Goal: Information Seeking & Learning: Learn about a topic

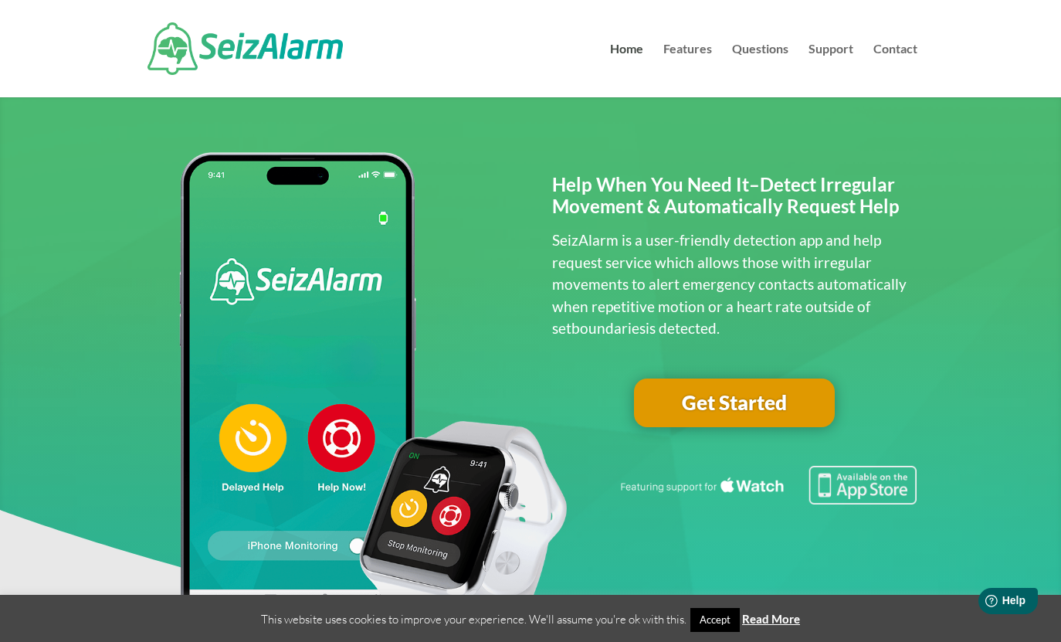
click at [747, 420] on link "Get Started" at bounding box center [734, 402] width 201 height 49
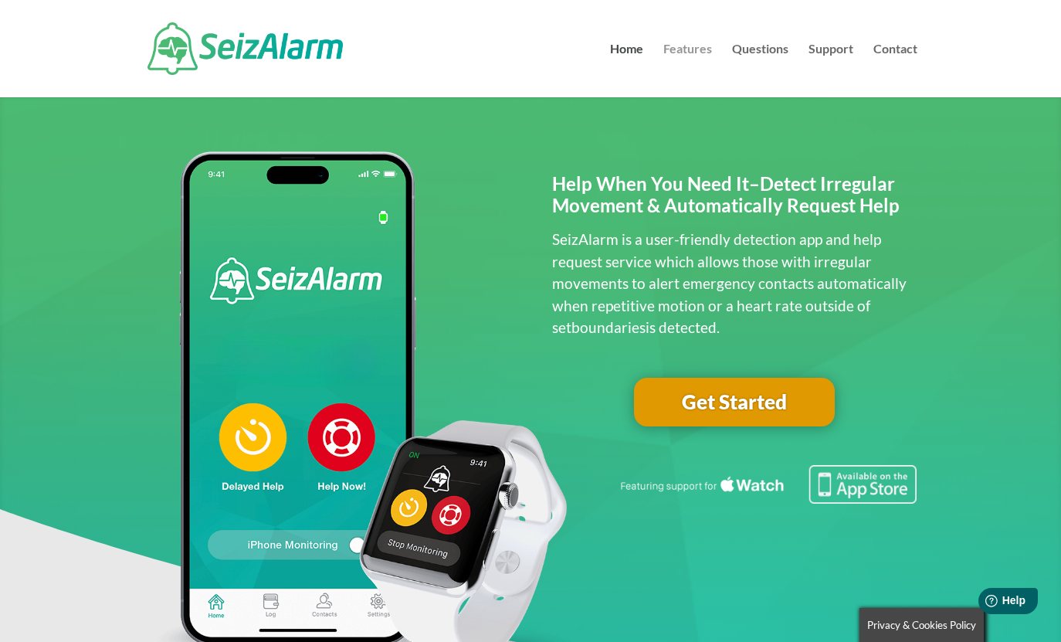
click at [692, 49] on link "Features" at bounding box center [687, 70] width 49 height 54
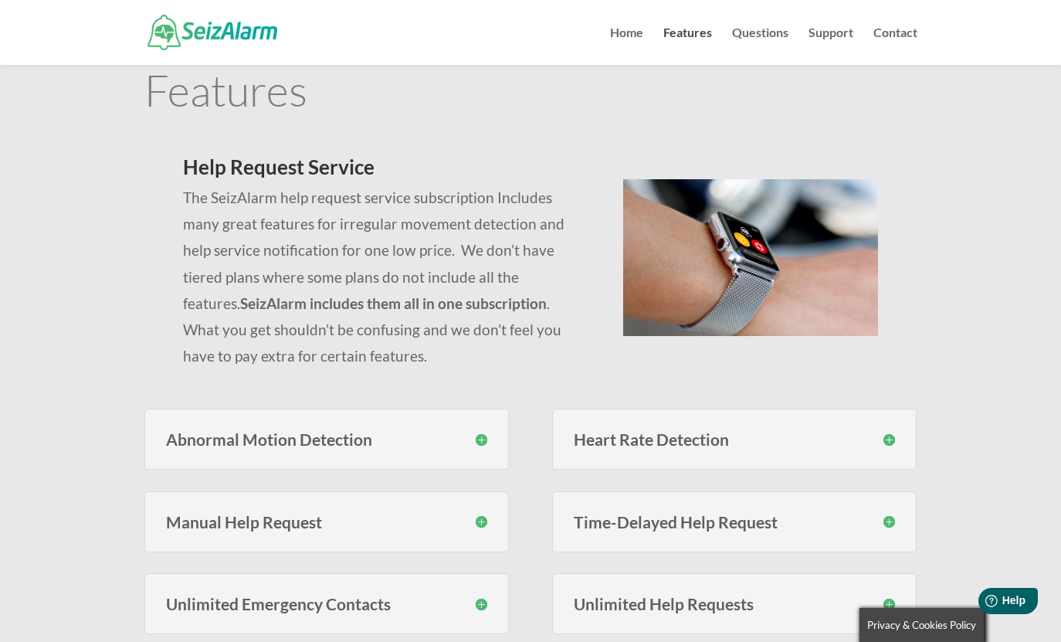
scroll to position [77, 0]
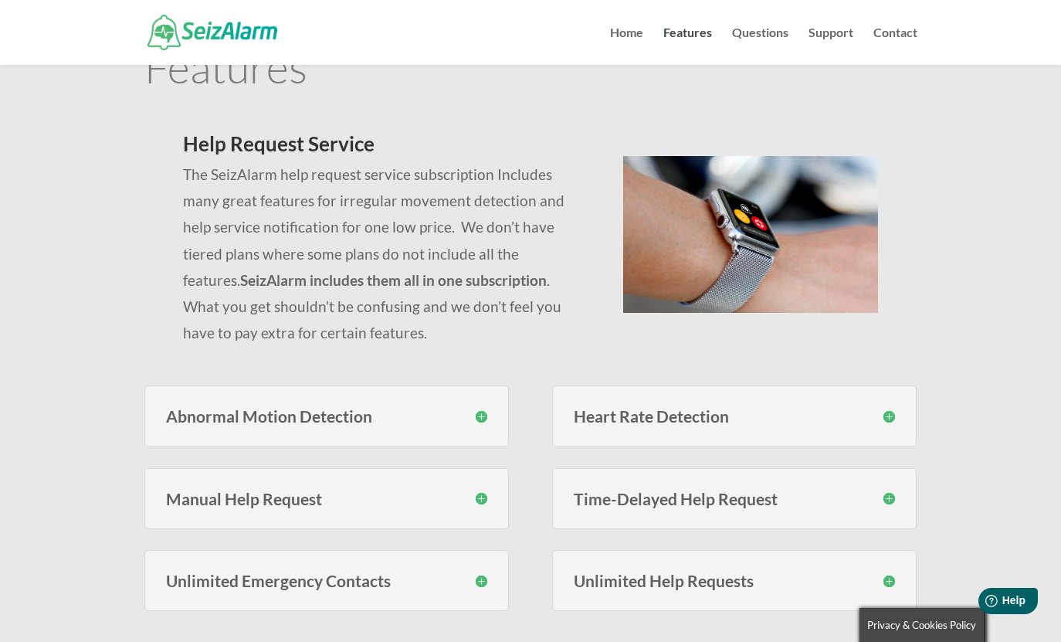
click at [782, 404] on div "Heart Rate Detection With SeizAlarm you can set custom high and low thresholds …" at bounding box center [734, 415] width 365 height 61
click at [887, 415] on h3 "Heart Rate Detection" at bounding box center [735, 416] width 322 height 16
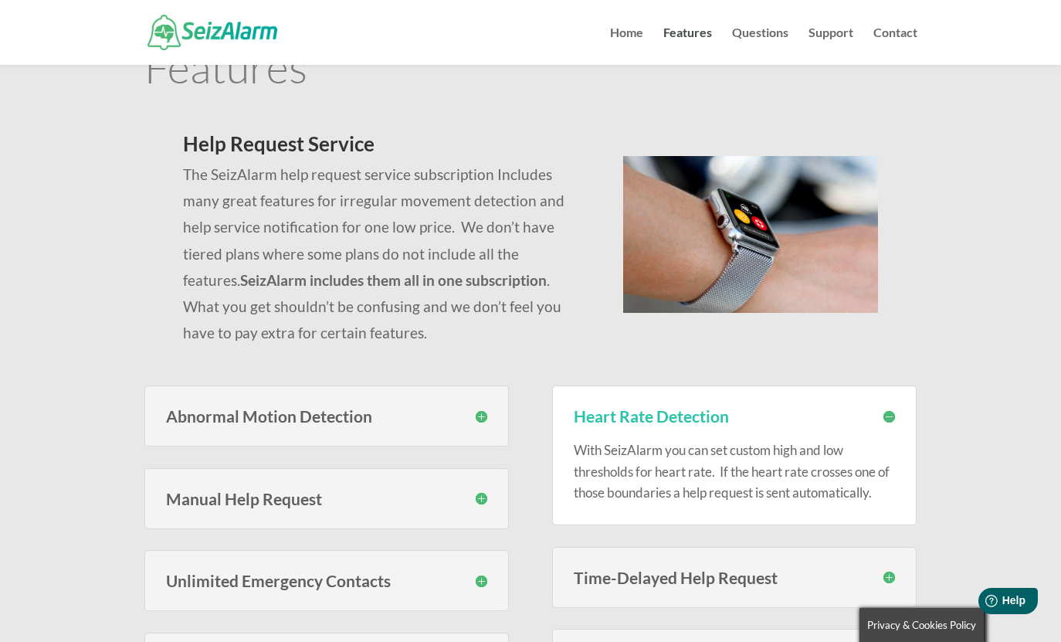
click at [887, 415] on h3 "Heart Rate Detection" at bounding box center [735, 416] width 322 height 16
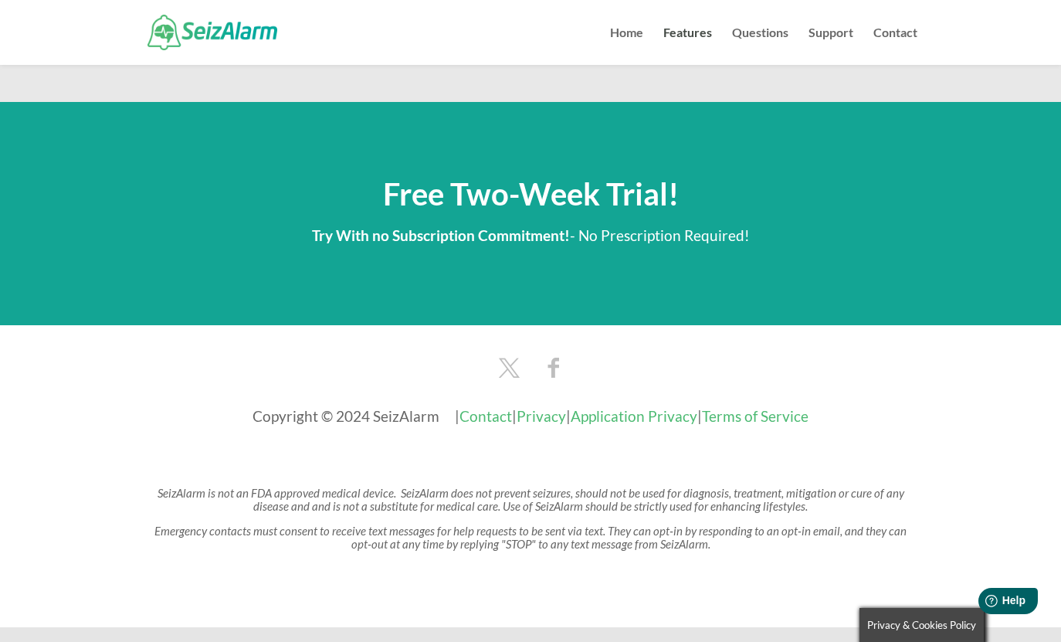
scroll to position [1816, 0]
